Goal: Find specific page/section: Find specific page/section

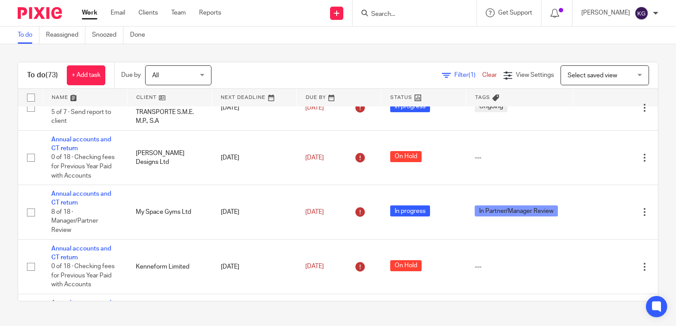
scroll to position [601, 0]
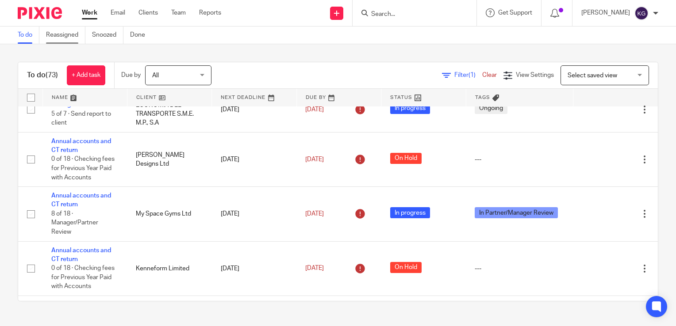
click at [62, 38] on link "Reassigned" at bounding box center [65, 35] width 39 height 17
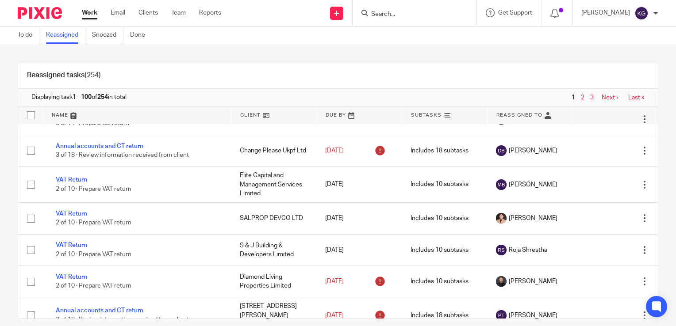
scroll to position [1429, 0]
click at [22, 38] on link "To do" at bounding box center [29, 35] width 22 height 17
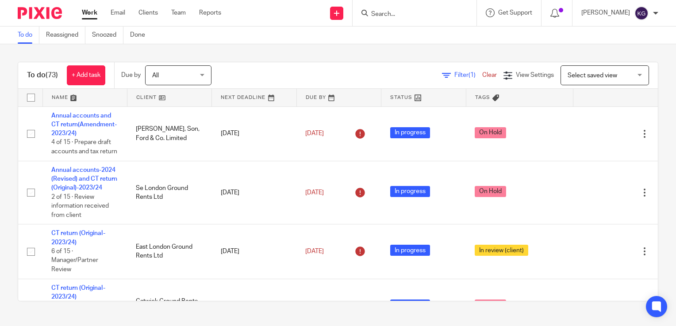
click at [393, 13] on input "Search" at bounding box center [410, 15] width 80 height 8
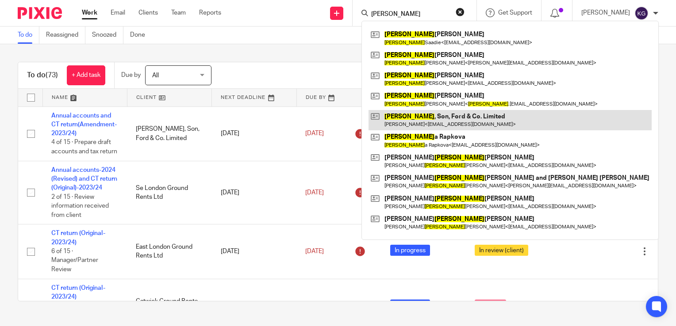
type input "nichael"
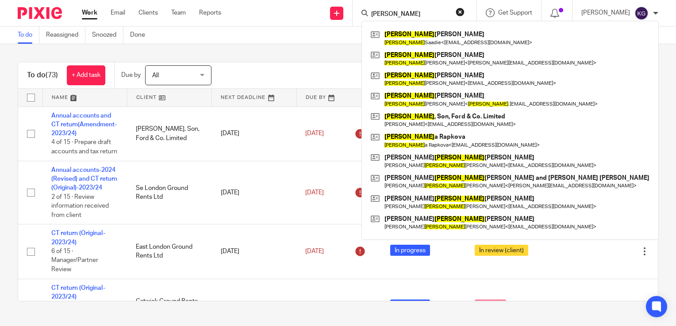
click at [253, 42] on div "To do Reassigned Snoozed Done" at bounding box center [338, 36] width 676 height 18
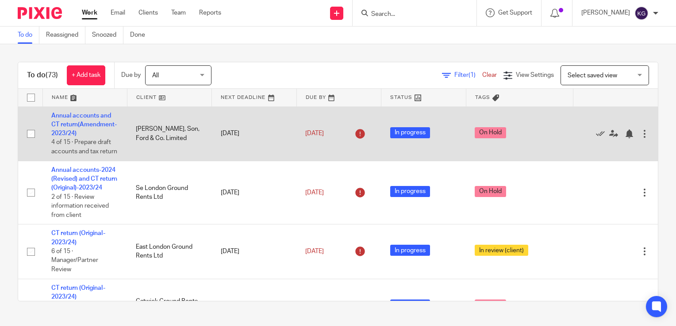
click at [151, 136] on td "Michael, Son, Ford & Co. Limited" at bounding box center [169, 134] width 84 height 54
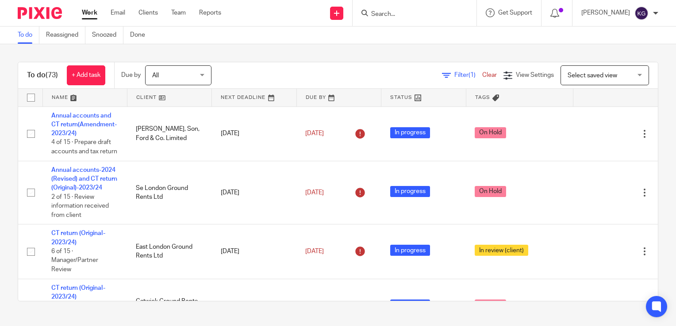
click at [401, 17] on input "Search" at bounding box center [410, 15] width 80 height 8
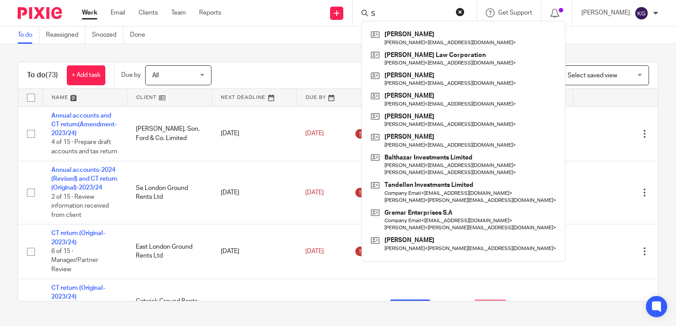
type input "S"
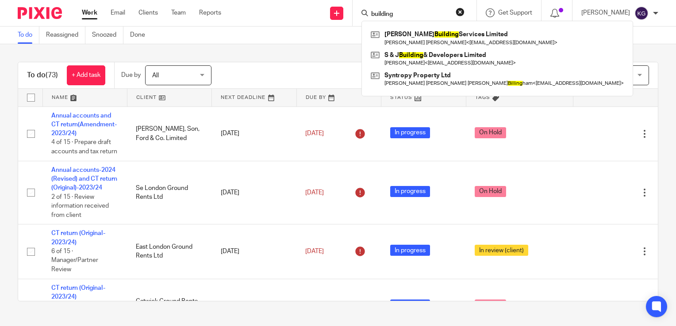
type input "building"
click at [289, 80] on div "Filter (1) Clear View Settings View Settings (1) Filters Clear Save Manage save…" at bounding box center [442, 75] width 431 height 20
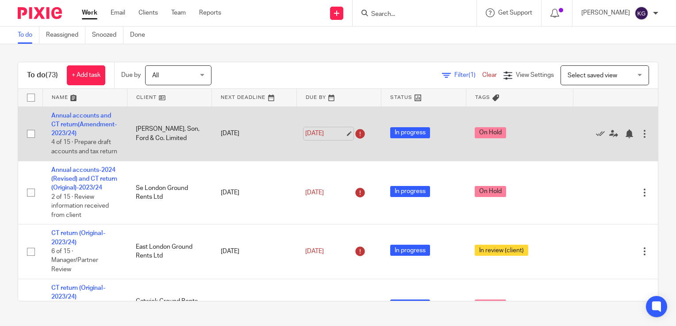
click at [340, 138] on link "31 Dec 2024" at bounding box center [325, 133] width 40 height 9
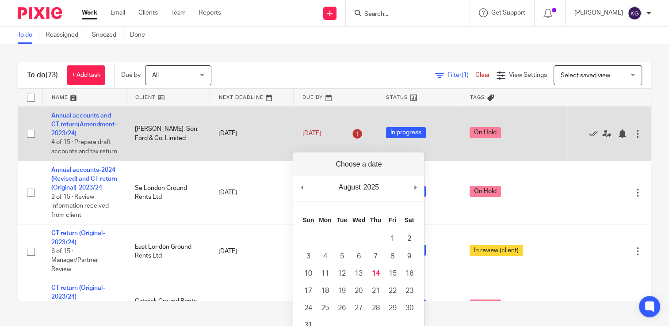
click at [248, 161] on td "31 May 2024" at bounding box center [252, 134] width 84 height 54
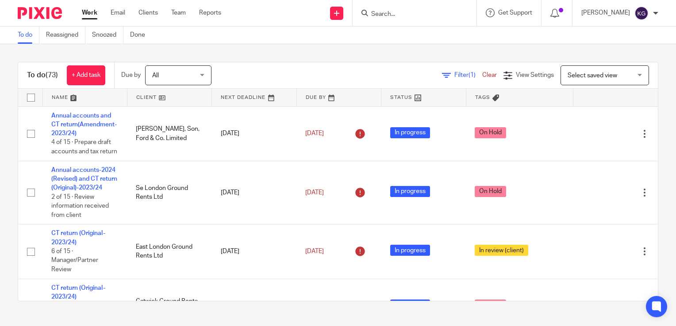
drag, startPoint x: 28, startPoint y: 78, endPoint x: 58, endPoint y: 79, distance: 30.1
click at [58, 79] on div "To do (73) + Add task" at bounding box center [66, 75] width 96 height 26
click at [15, 86] on div "To do (73) + Add task Due by All All Today Tomorrow This week Next week This mo…" at bounding box center [338, 181] width 676 height 275
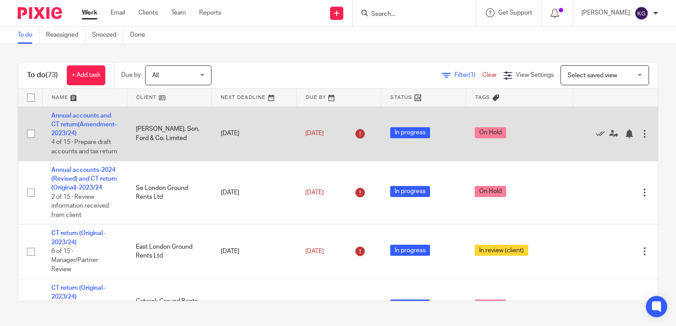
click at [355, 141] on icon at bounding box center [360, 134] width 14 height 14
click at [595, 138] on icon at bounding box center [599, 134] width 9 height 9
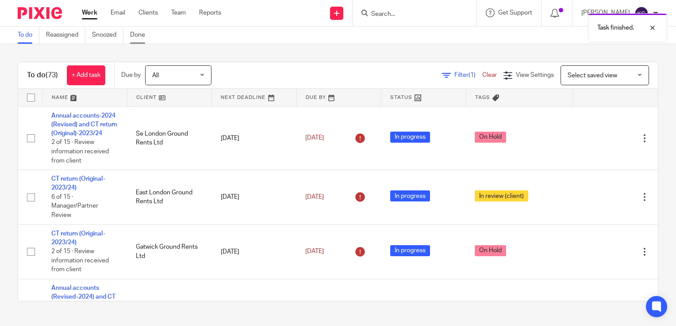
click at [134, 36] on link "Done" at bounding box center [141, 35] width 22 height 17
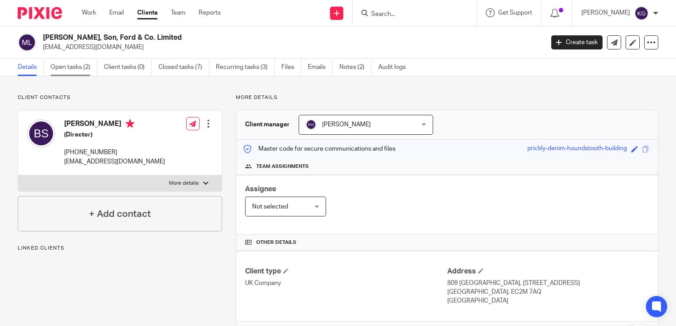
drag, startPoint x: 0, startPoint y: 0, endPoint x: 76, endPoint y: 72, distance: 104.8
click at [76, 72] on link "Open tasks (2)" at bounding box center [73, 67] width 47 height 17
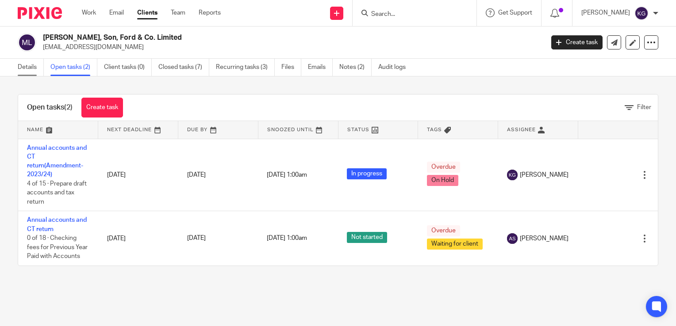
click at [25, 71] on link "Details" at bounding box center [31, 67] width 26 height 17
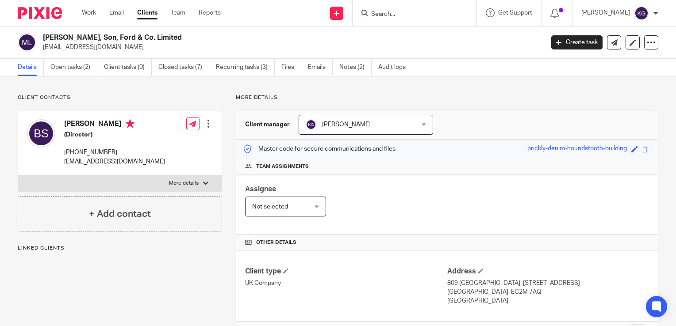
scroll to position [152, 0]
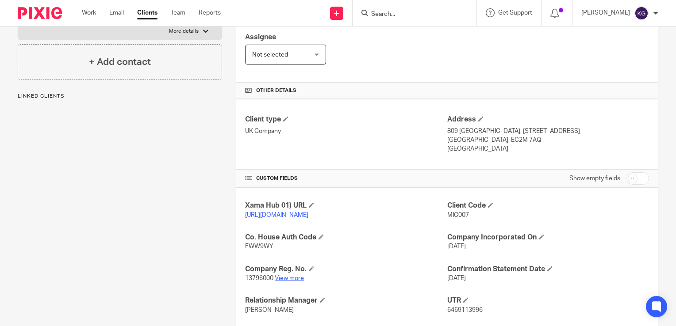
click at [284, 282] on link "View more" at bounding box center [289, 278] width 29 height 6
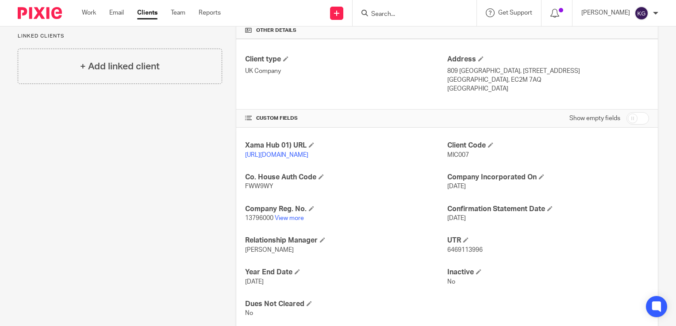
scroll to position [0, 0]
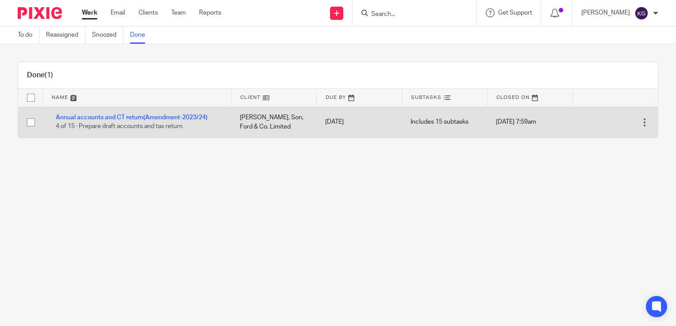
click at [31, 122] on input "checkbox" at bounding box center [31, 122] width 17 height 17
checkbox input "true"
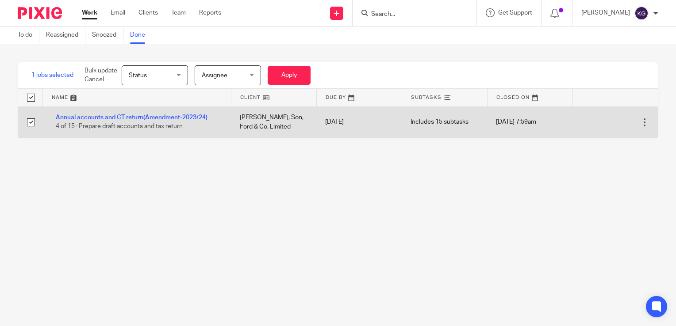
click at [640, 119] on div at bounding box center [644, 122] width 9 height 9
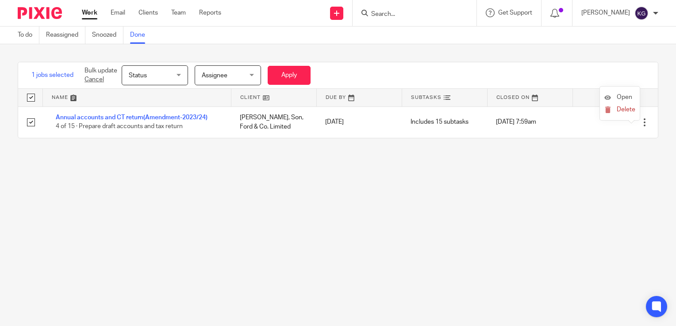
click at [624, 93] on li "Open" at bounding box center [619, 97] width 31 height 13
click at [618, 98] on span "Open" at bounding box center [623, 97] width 15 height 6
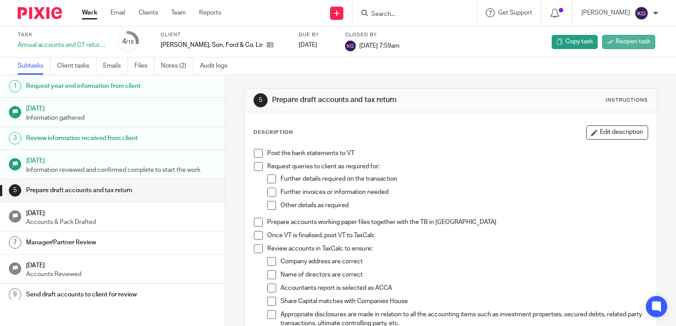
click at [628, 42] on span "Reopen task" at bounding box center [632, 41] width 34 height 9
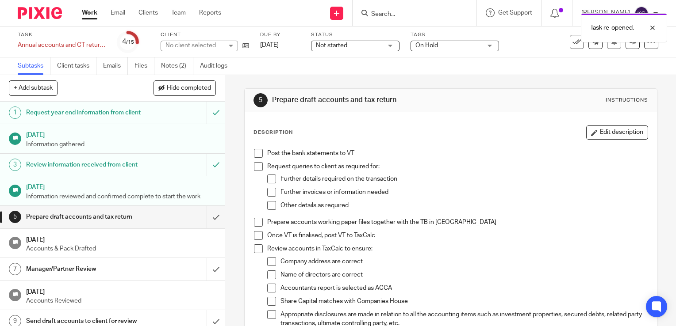
click at [41, 13] on img at bounding box center [40, 13] width 44 height 12
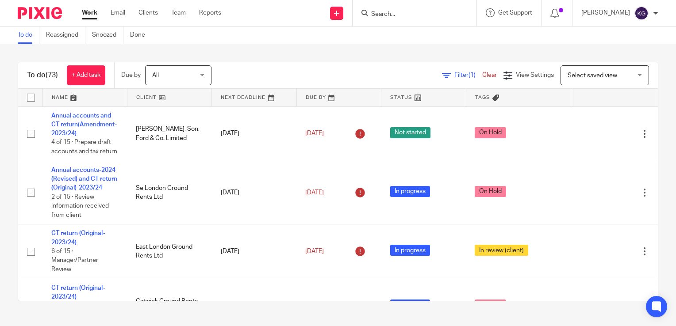
click at [425, 12] on input "Search" at bounding box center [410, 15] width 80 height 8
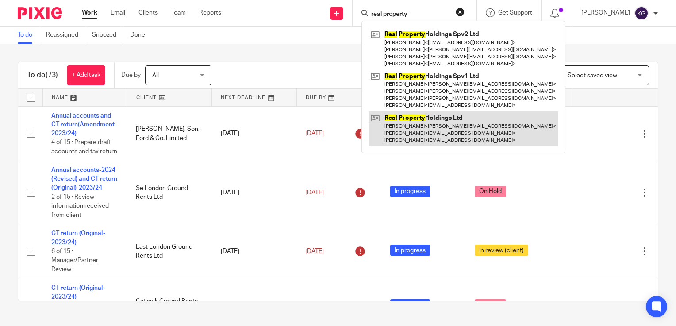
type input "real property"
click at [442, 123] on link at bounding box center [463, 128] width 190 height 35
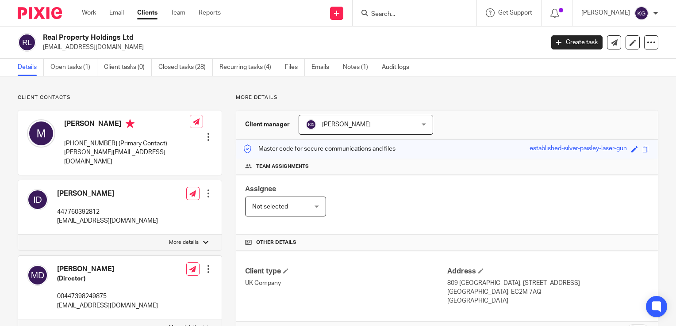
click at [393, 14] on input "Search" at bounding box center [410, 15] width 80 height 8
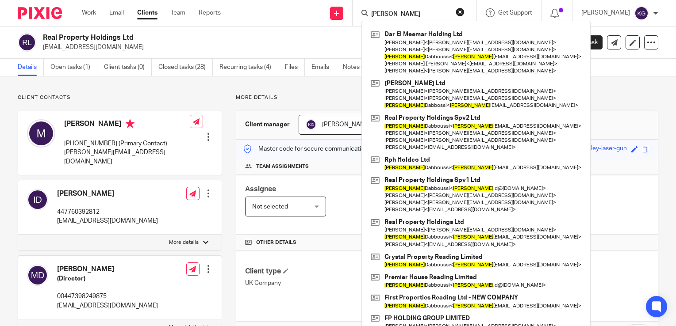
type input "issam"
click at [557, 95] on p "More details" at bounding box center [447, 97] width 422 height 7
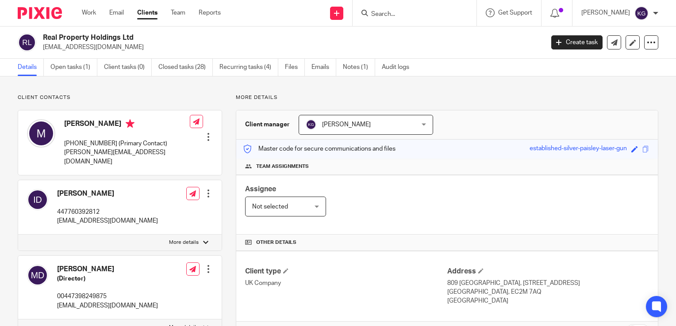
click at [393, 14] on input "Search" at bounding box center [410, 15] width 80 height 8
click at [393, 42] on h2 "Real Property Holdings Ltd" at bounding box center [241, 37] width 396 height 9
click at [74, 70] on link "Open tasks (1)" at bounding box center [73, 67] width 47 height 17
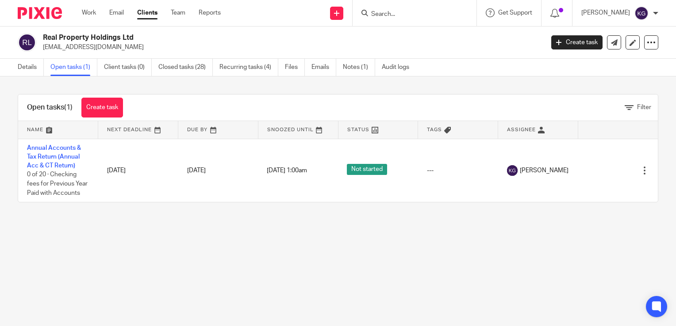
click at [391, 19] on form at bounding box center [417, 13] width 94 height 11
click at [391, 16] on input "Search" at bounding box center [410, 15] width 80 height 8
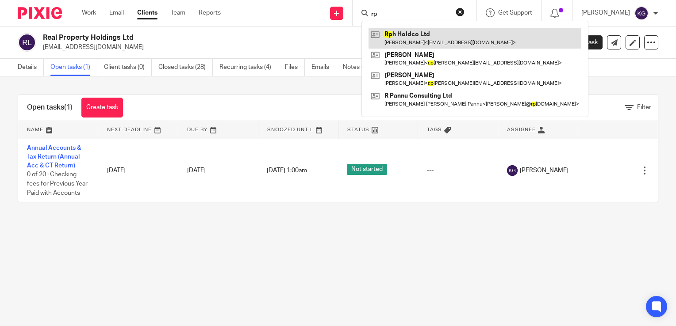
type input "rp"
click at [406, 38] on link at bounding box center [474, 38] width 213 height 20
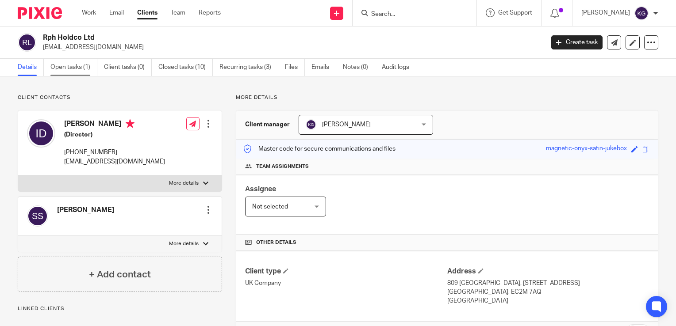
click at [65, 71] on link "Open tasks (1)" at bounding box center [73, 67] width 47 height 17
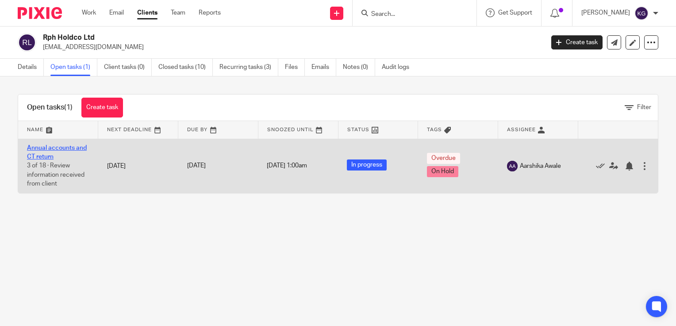
click at [48, 150] on link "Annual accounts and CT return" at bounding box center [57, 152] width 60 height 15
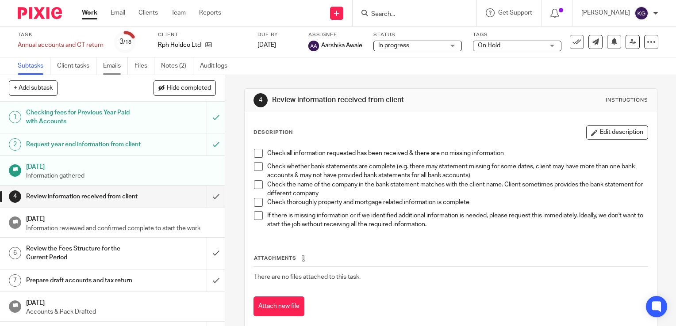
click at [118, 68] on link "Emails" at bounding box center [115, 65] width 25 height 17
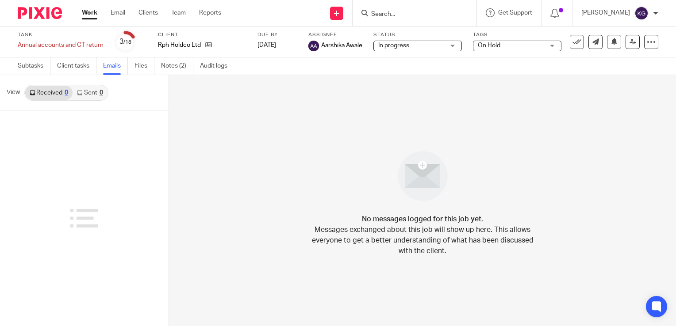
click at [93, 94] on link "Sent 0" at bounding box center [90, 93] width 34 height 14
click at [402, 13] on input "Search" at bounding box center [410, 15] width 80 height 8
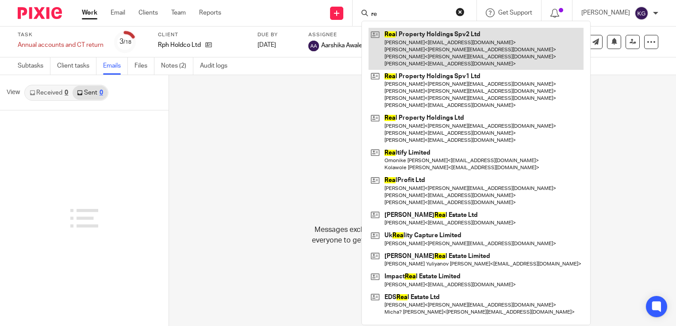
type input "r"
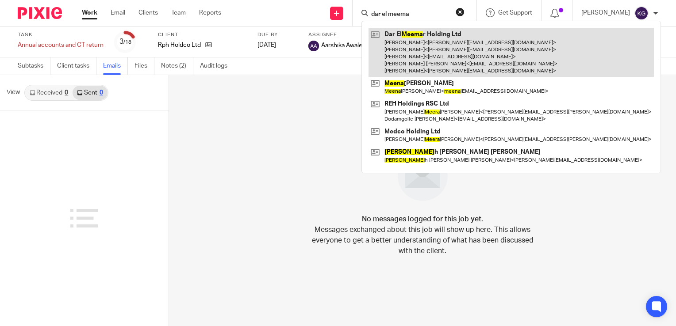
type input "dar el meema"
click at [430, 43] on link at bounding box center [510, 52] width 285 height 49
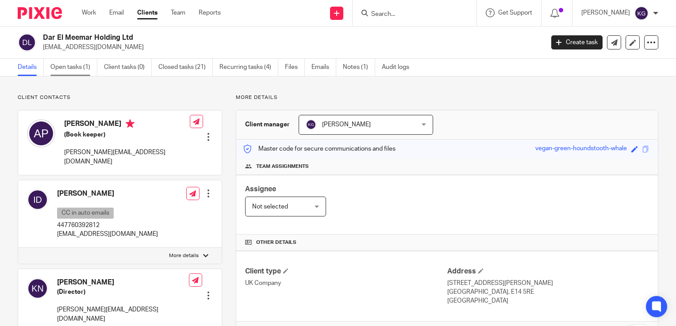
click at [73, 69] on link "Open tasks (1)" at bounding box center [73, 67] width 47 height 17
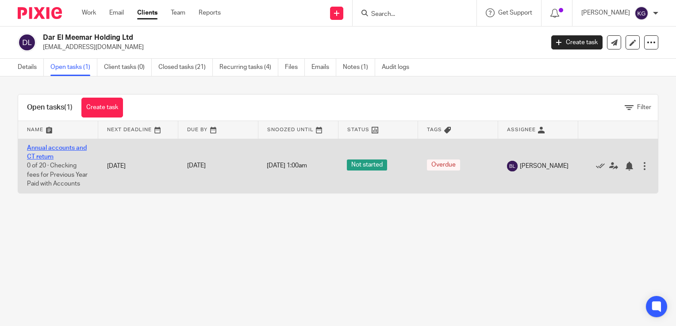
click at [52, 149] on link "Annual accounts and CT return" at bounding box center [57, 152] width 60 height 15
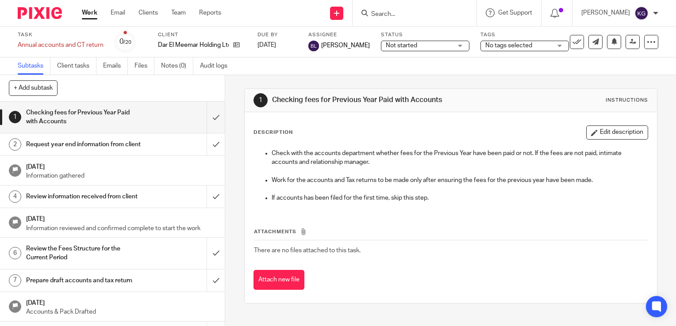
click at [397, 11] on input "Search" at bounding box center [410, 15] width 80 height 8
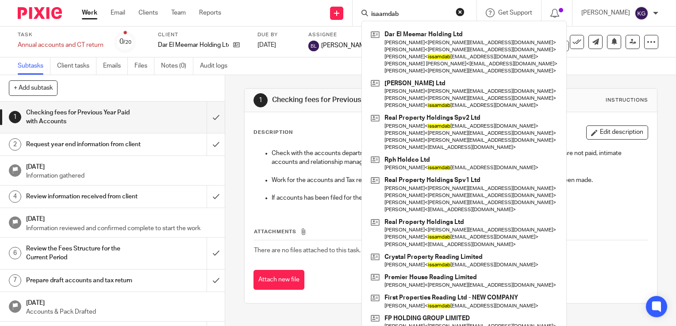
type input "isaamdab"
click at [295, 74] on div "Subtasks Client tasks Emails Files Notes (0) Audit logs" at bounding box center [338, 66] width 676 height 18
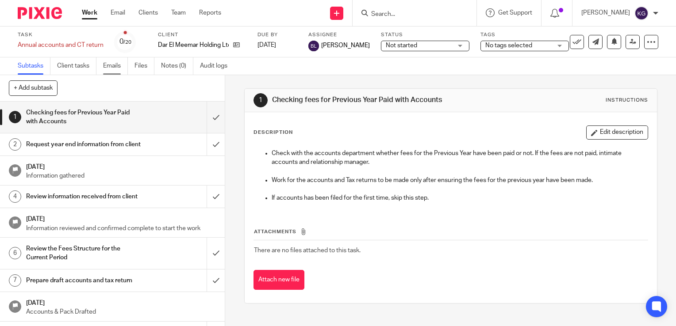
click at [115, 69] on link "Emails" at bounding box center [115, 65] width 25 height 17
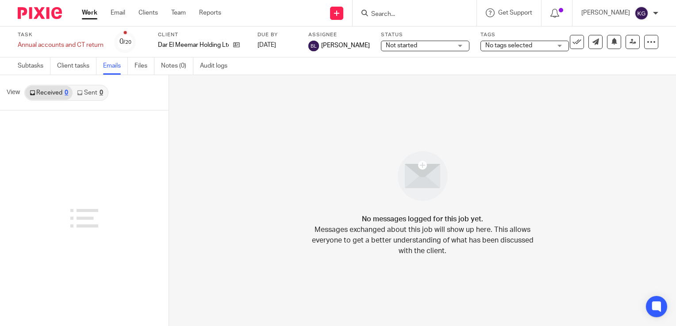
click at [84, 93] on link "Sent 0" at bounding box center [90, 93] width 34 height 14
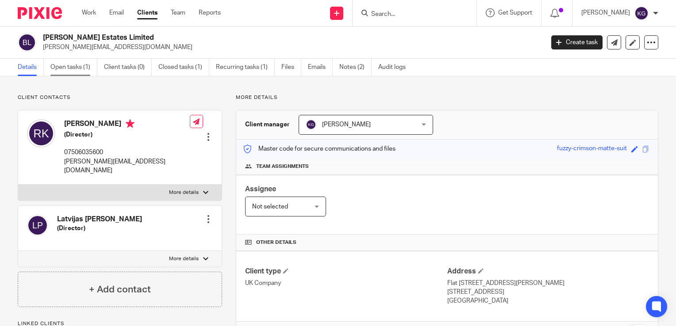
click at [80, 60] on link "Open tasks (1)" at bounding box center [73, 67] width 47 height 17
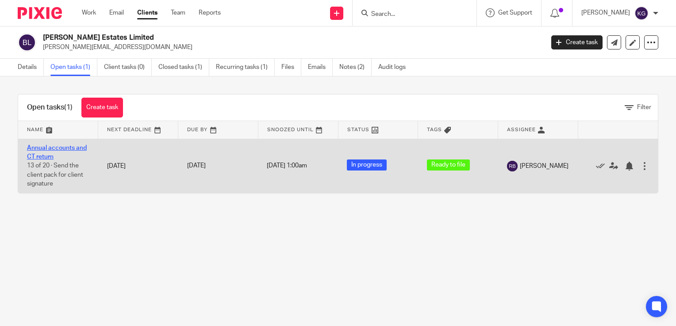
click at [48, 150] on link "Annual accounts and CT return" at bounding box center [57, 152] width 60 height 15
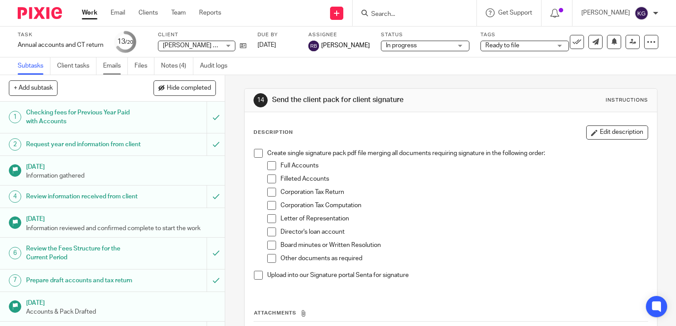
click at [117, 67] on link "Emails" at bounding box center [115, 65] width 25 height 17
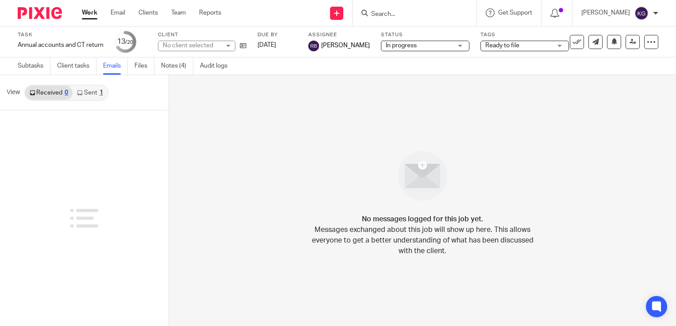
click at [93, 93] on link "Sent 1" at bounding box center [90, 93] width 34 height 14
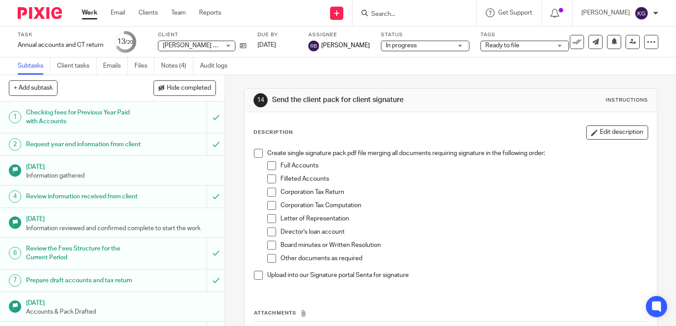
click at [121, 149] on h1 "Request year end information from client" at bounding box center [83, 144] width 115 height 13
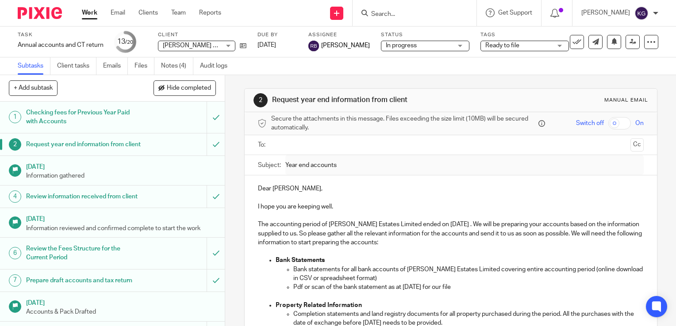
click at [327, 147] on input "text" at bounding box center [450, 145] width 352 height 10
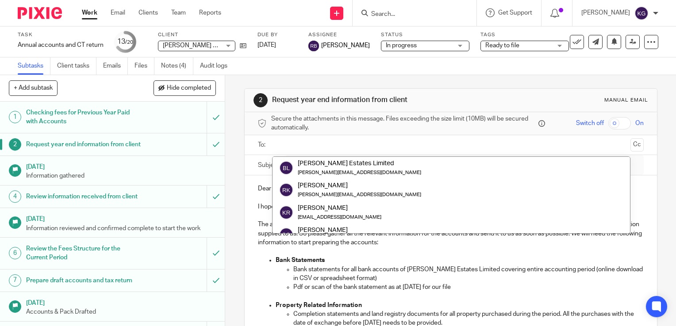
click at [327, 147] on input "text" at bounding box center [450, 145] width 352 height 10
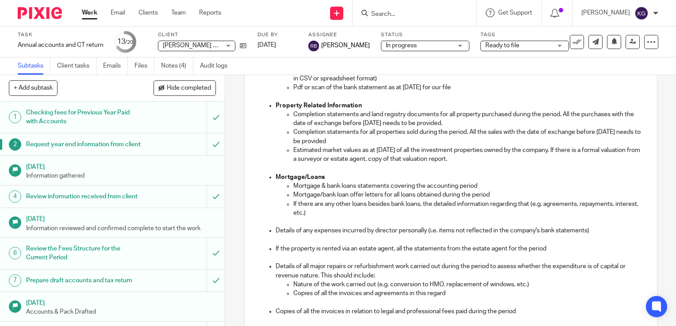
scroll to position [242, 0]
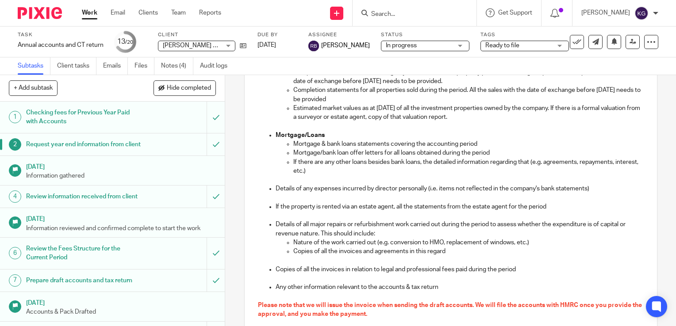
click at [538, 284] on p "Any other information relevant to the accounts & tax return" at bounding box center [459, 287] width 368 height 9
click at [112, 66] on link "Emails" at bounding box center [115, 65] width 25 height 17
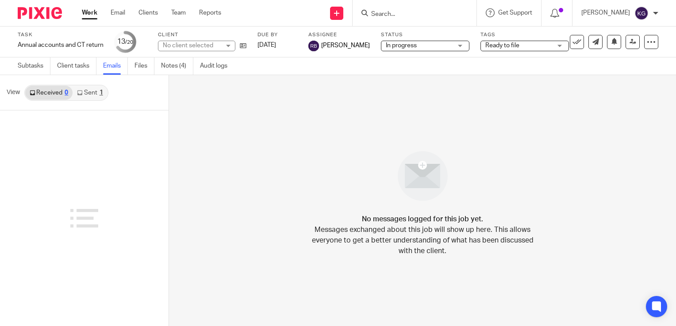
click at [90, 91] on link "Sent 1" at bounding box center [90, 93] width 34 height 14
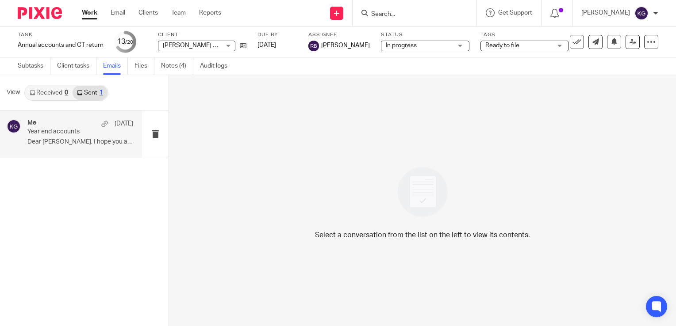
click at [73, 140] on p "Dear Roberta, I hope you are keeping well. ..." at bounding box center [80, 142] width 106 height 8
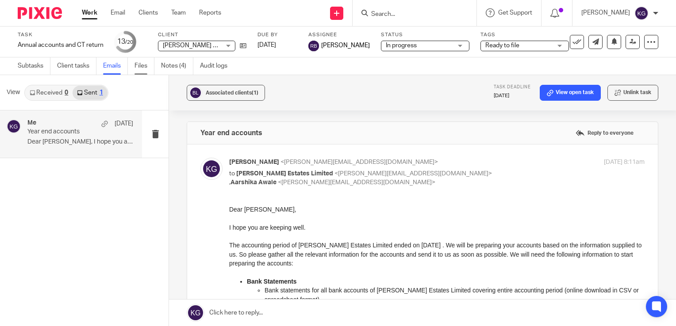
click at [140, 66] on link "Files" at bounding box center [144, 65] width 20 height 17
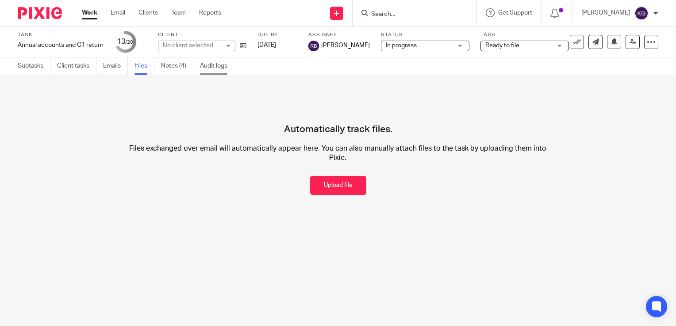
click at [224, 69] on link "Audit logs" at bounding box center [217, 65] width 34 height 17
click at [396, 15] on input "Search" at bounding box center [410, 15] width 80 height 8
type input "h"
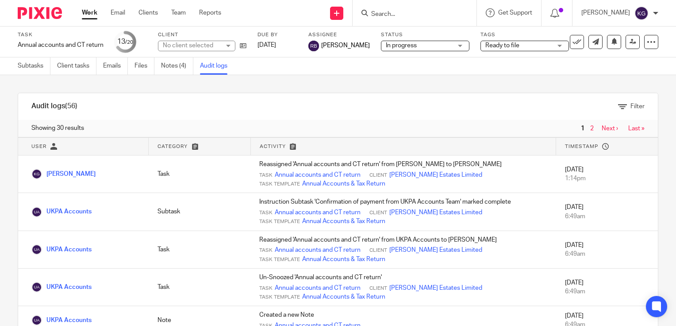
click at [396, 15] on input "Search" at bounding box center [410, 15] width 80 height 8
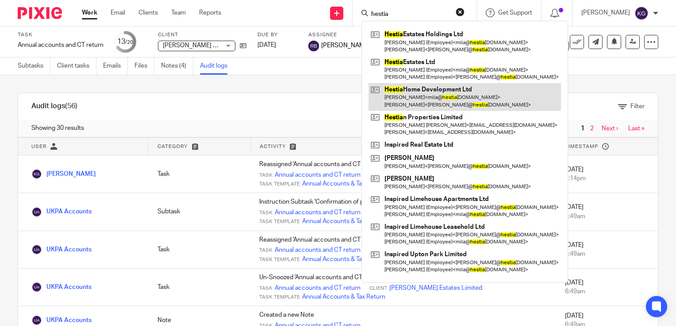
type input "hestia"
click at [405, 95] on link at bounding box center [464, 96] width 192 height 27
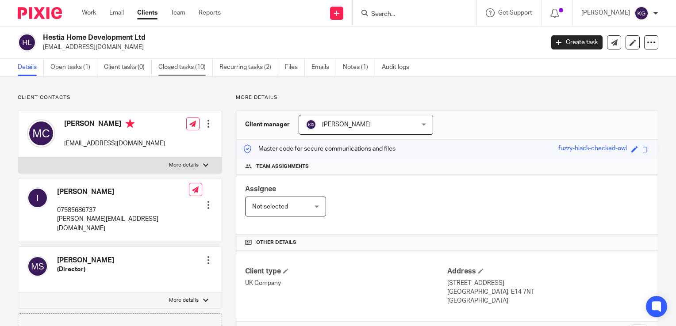
click at [198, 67] on link "Closed tasks (10)" at bounding box center [185, 67] width 54 height 17
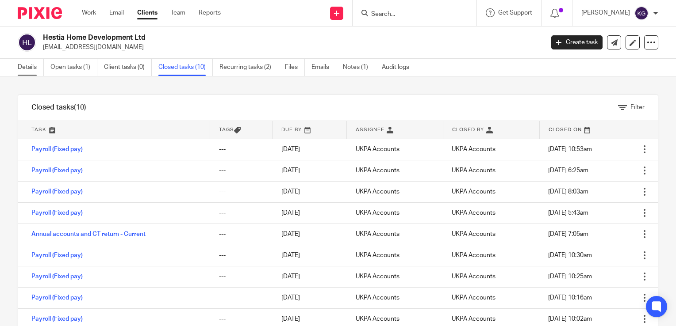
click at [30, 69] on link "Details" at bounding box center [31, 67] width 26 height 17
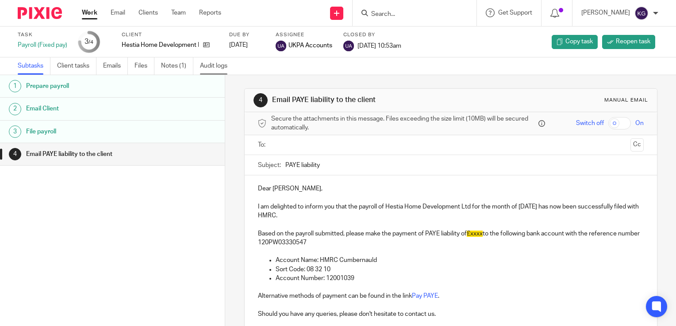
click at [203, 65] on link "Audit logs" at bounding box center [217, 65] width 34 height 17
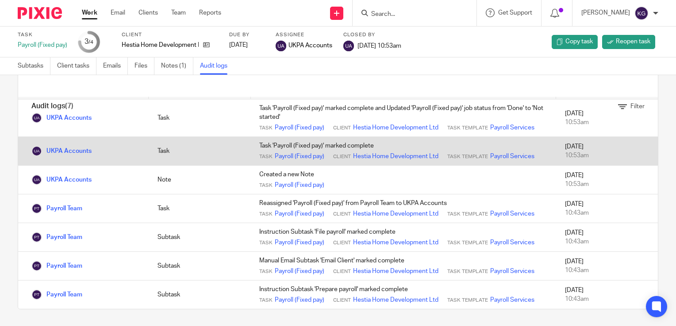
scroll to position [69, 0]
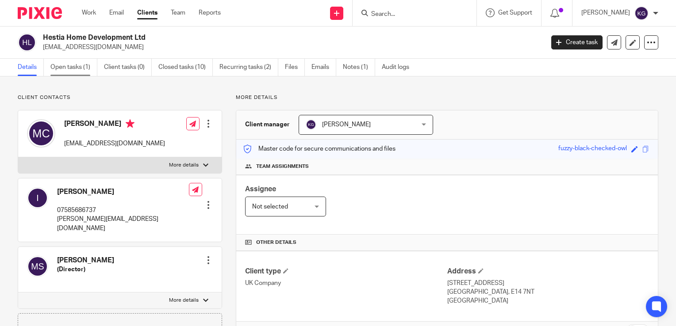
click at [68, 71] on link "Open tasks (1)" at bounding box center [73, 67] width 47 height 17
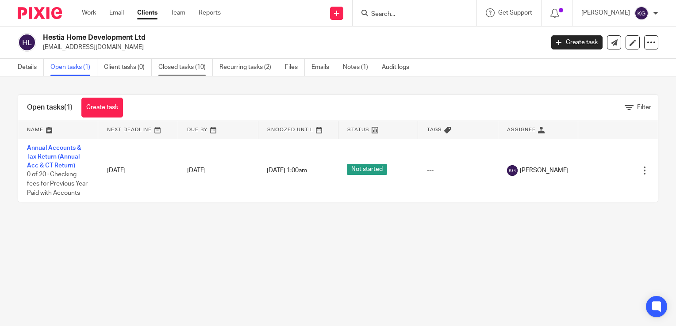
click at [185, 69] on link "Closed tasks (10)" at bounding box center [185, 67] width 54 height 17
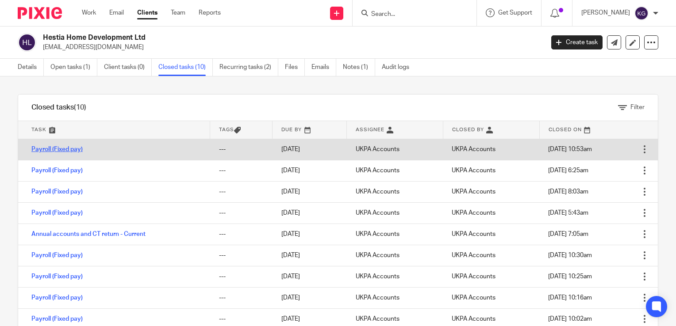
click at [59, 146] on link "Payroll (Fixed pay)" at bounding box center [56, 149] width 51 height 6
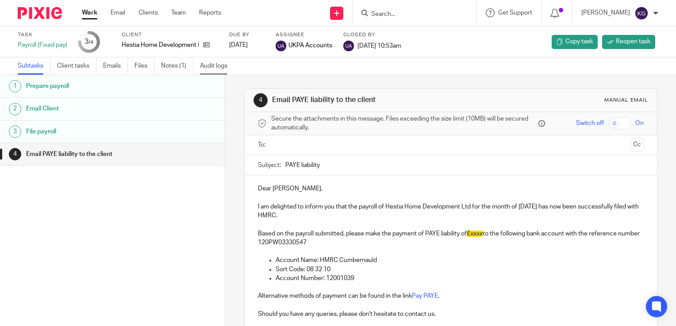
click at [210, 67] on link "Audit logs" at bounding box center [217, 65] width 34 height 17
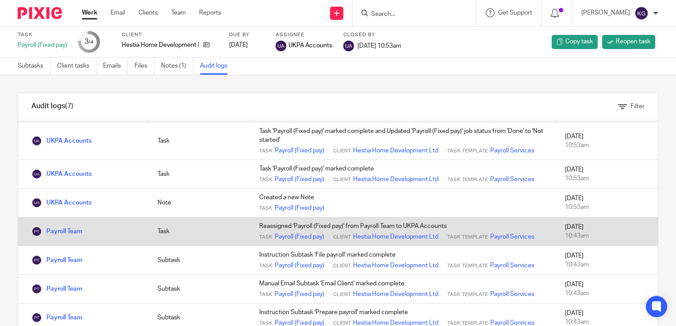
scroll to position [69, 0]
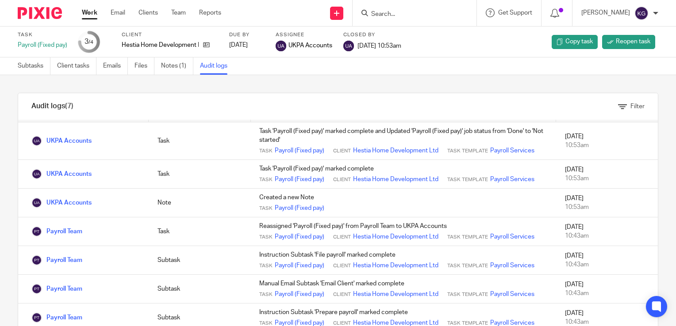
click at [35, 17] on img at bounding box center [40, 13] width 44 height 12
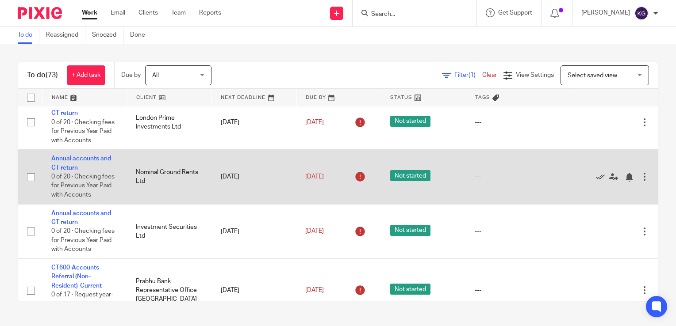
scroll to position [2760, 0]
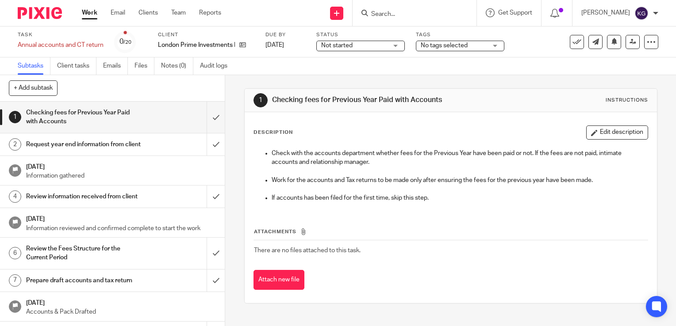
click at [106, 151] on h1 "Request year end information from client" at bounding box center [83, 144] width 115 height 13
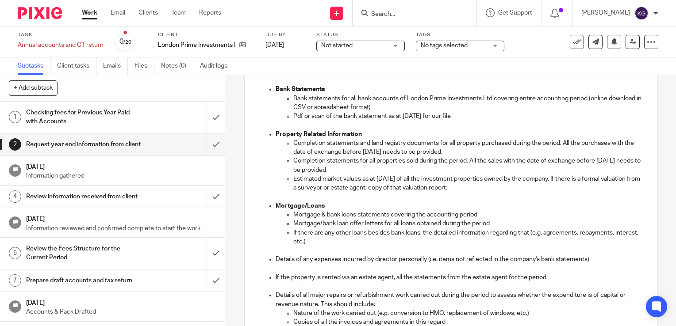
scroll to position [162, 0]
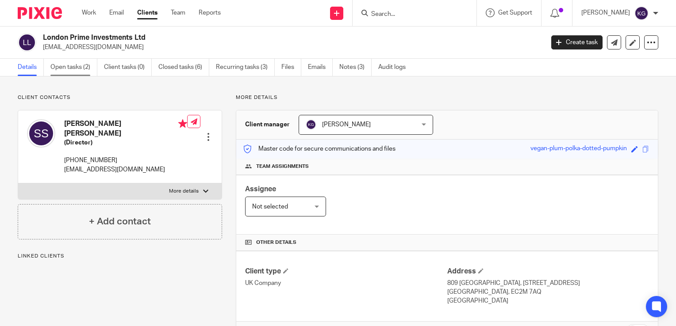
click at [84, 73] on link "Open tasks (2)" at bounding box center [73, 67] width 47 height 17
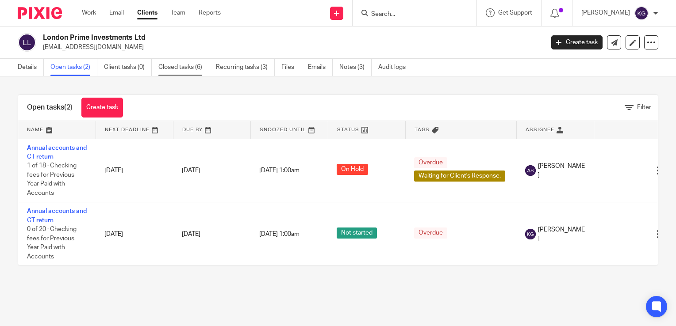
click at [189, 69] on link "Closed tasks (6)" at bounding box center [183, 67] width 51 height 17
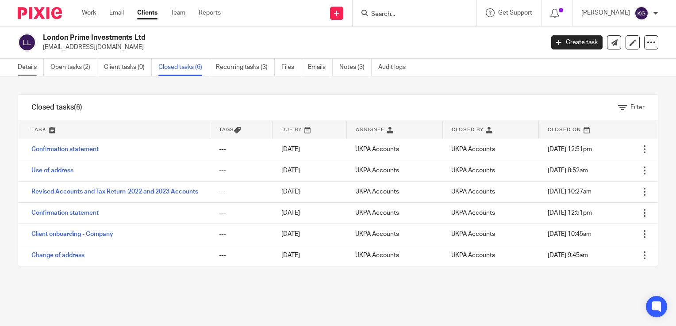
click at [23, 75] on link "Details" at bounding box center [31, 67] width 26 height 17
